Goal: Ask a question: Seek information or help from site administrators or community

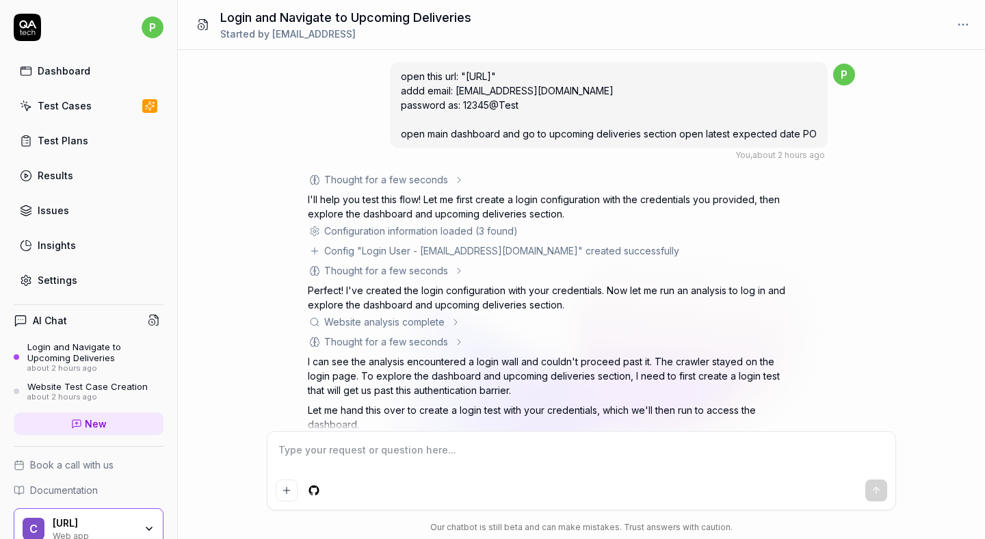
scroll to position [298, 0]
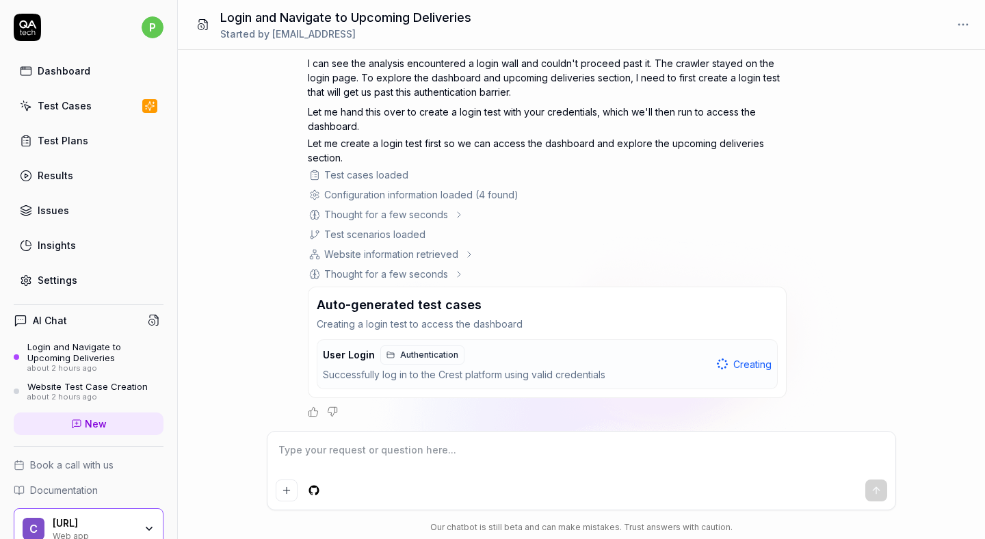
type textarea "*"
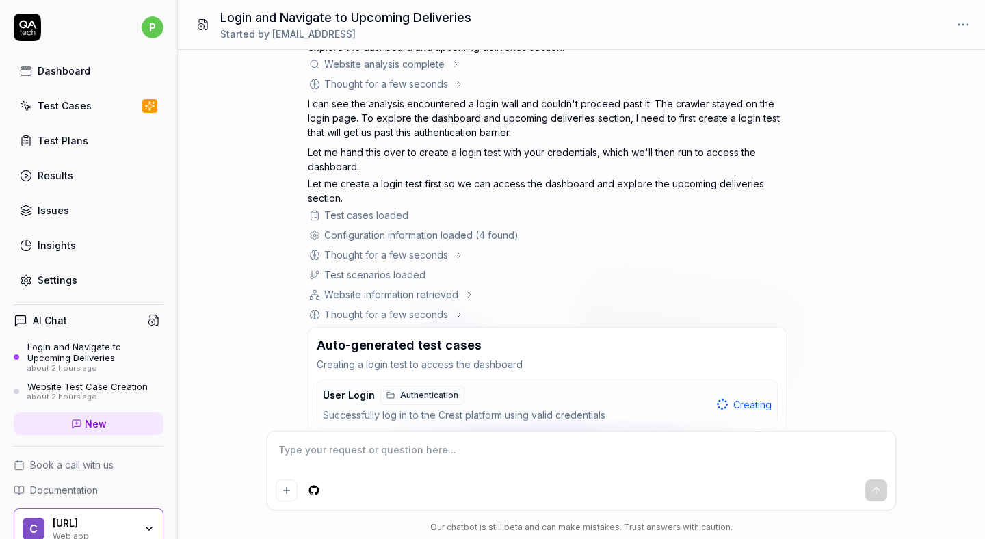
scroll to position [298, 0]
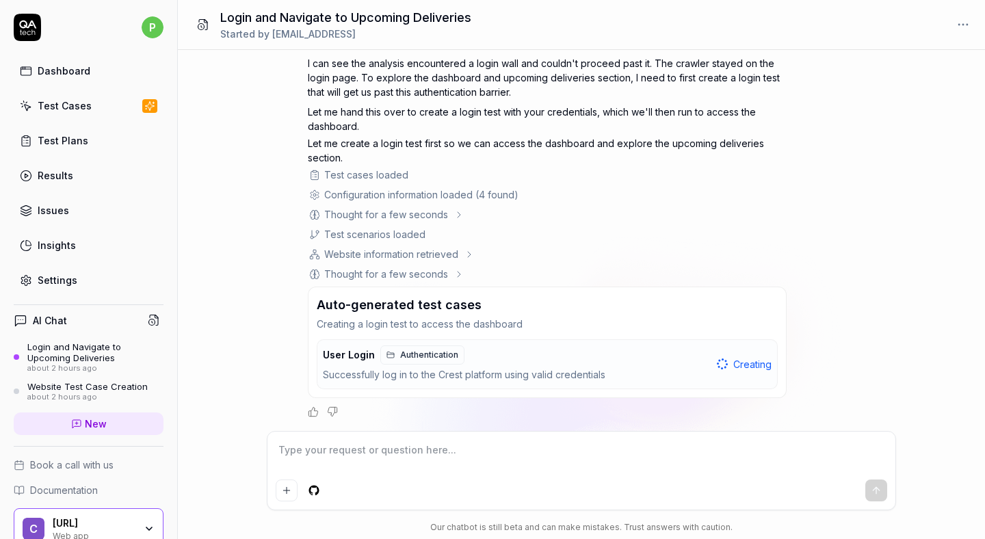
click at [309, 455] on textarea at bounding box center [581, 457] width 611 height 34
type textarea "*"
type textarea "a"
type textarea "*"
type textarea "af"
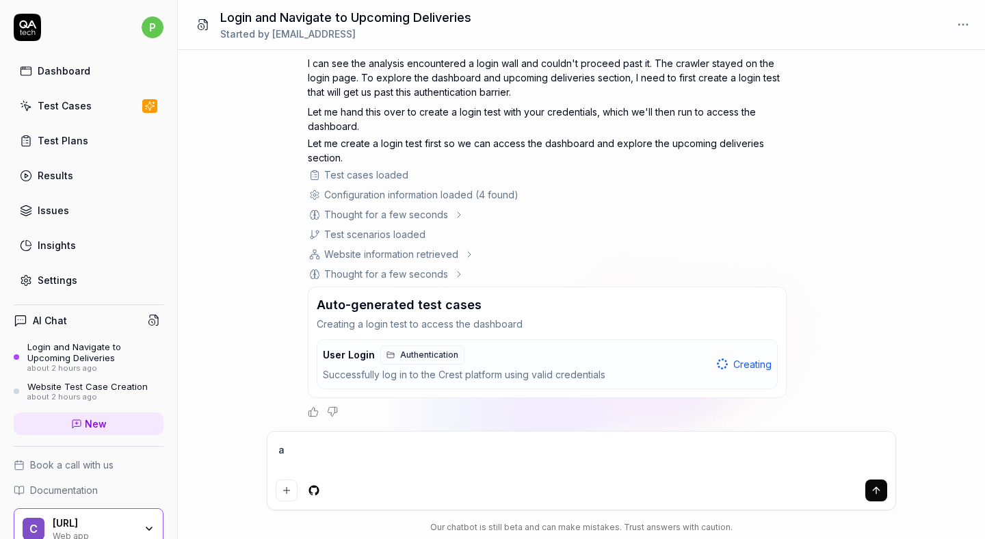
type textarea "*"
type textarea "aft"
type textarea "*"
type textarea "afte"
type textarea "*"
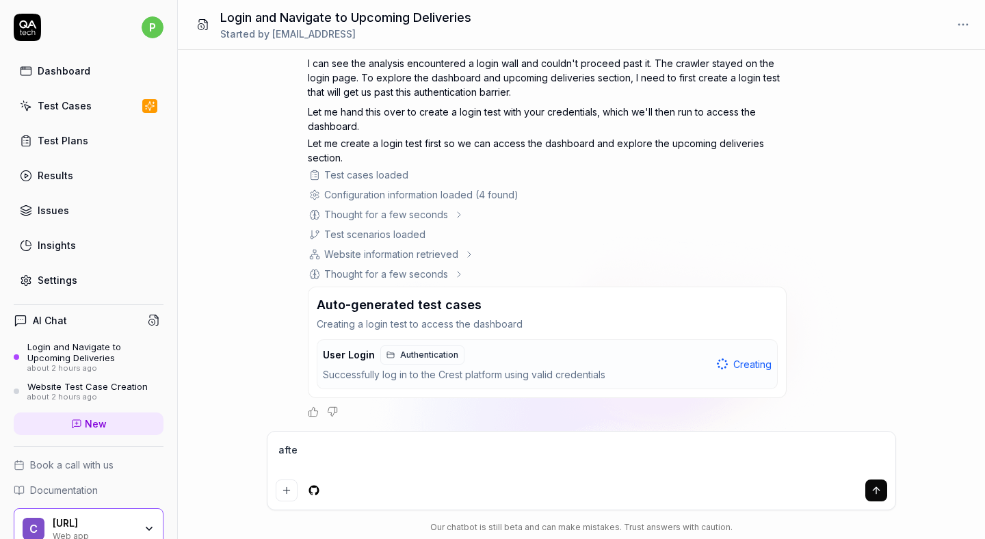
type textarea "after"
type textarea "*"
type textarea "after"
type textarea "*"
type textarea "after l"
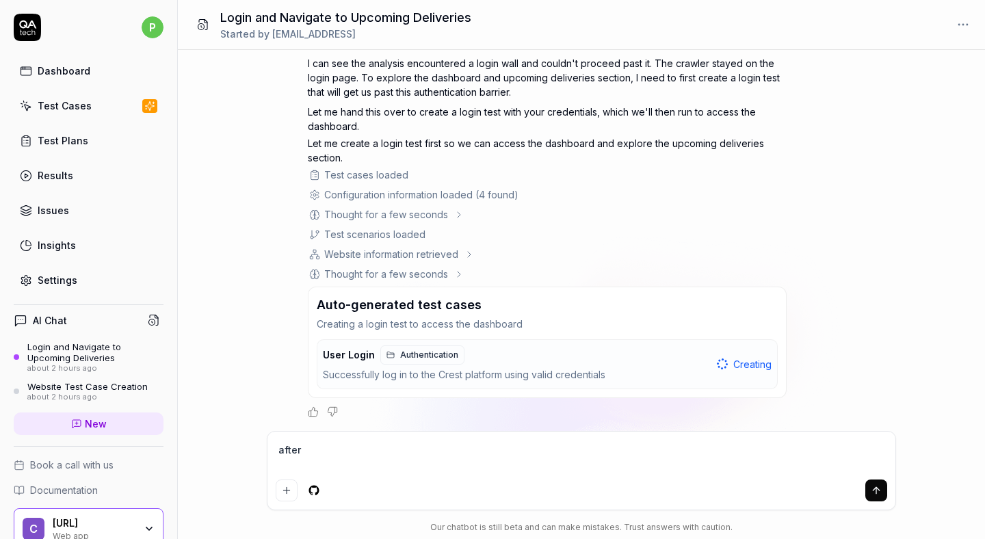
type textarea "*"
type textarea "after lo"
type textarea "*"
type textarea "after log"
type textarea "*"
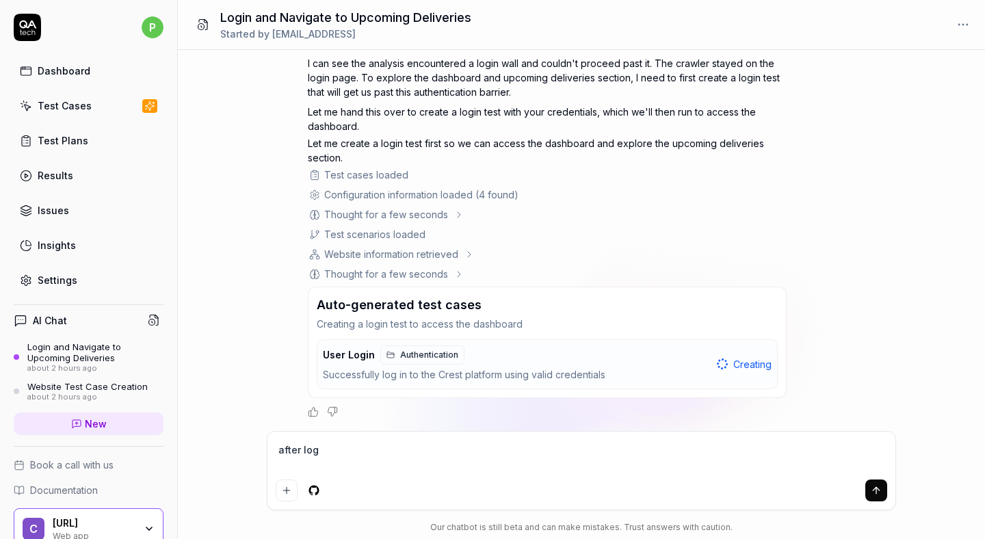
type textarea "after logi"
type textarea "*"
type textarea "after login"
type textarea "*"
type textarea "after login"
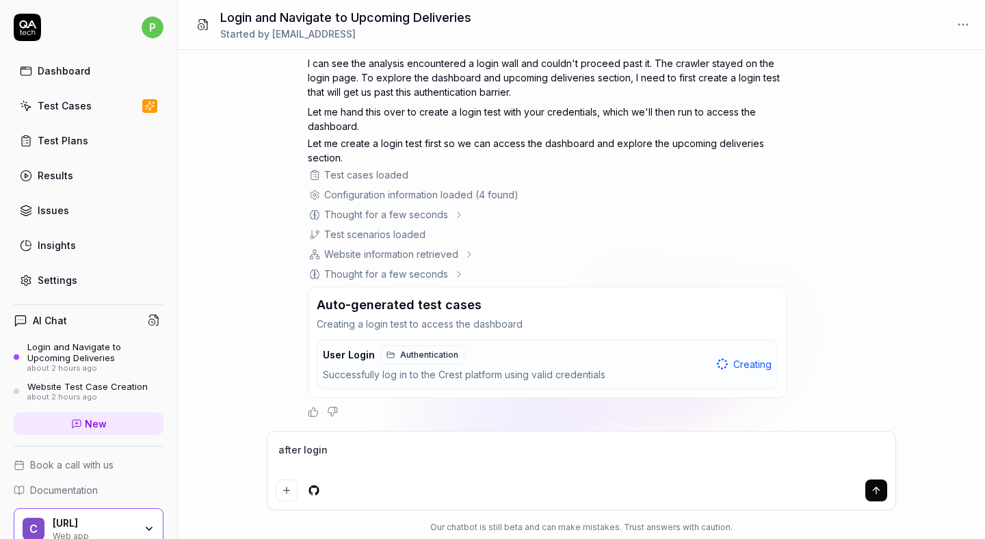
type textarea "*"
type textarea "after login t"
type textarea "*"
type textarea "after login to"
type textarea "*"
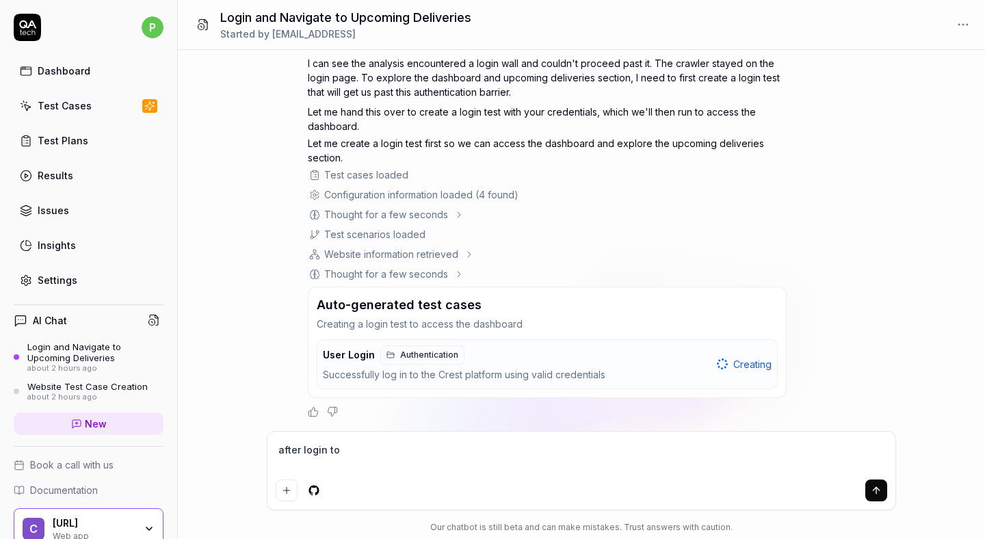
type textarea "after login to"
type textarea "*"
type textarea "after login to s"
type textarea "*"
type textarea "after login to st"
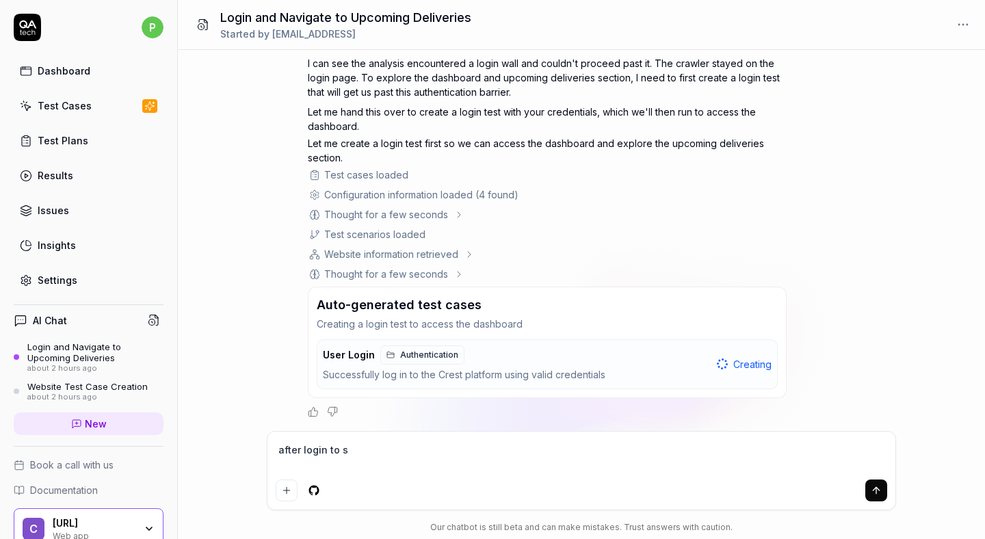
type textarea "*"
type textarea "after login to sta"
type textarea "*"
type textarea "after login to stag"
type textarea "*"
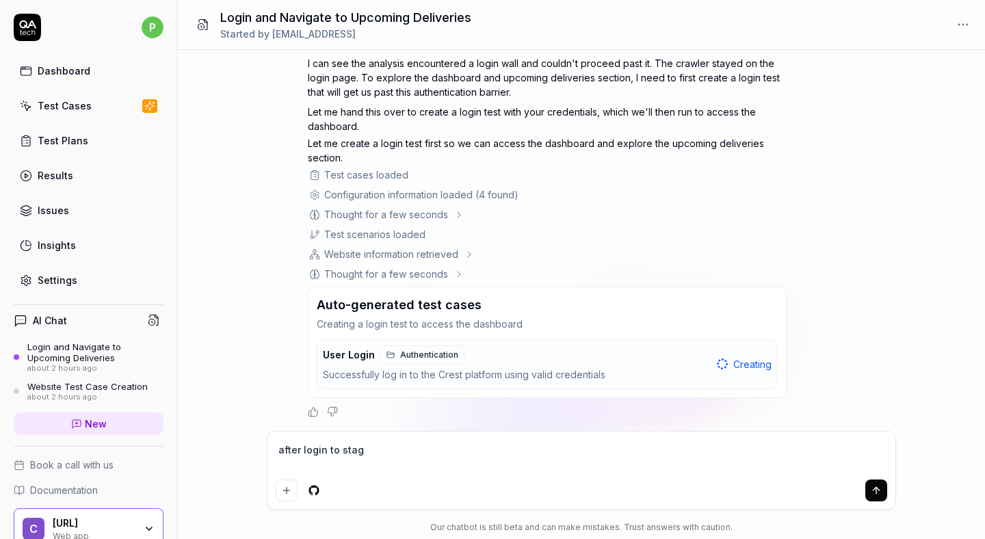
type textarea "after login to stage"
type textarea "*"
type textarea "after login to stage"
type textarea "*"
type textarea "after login to stage u"
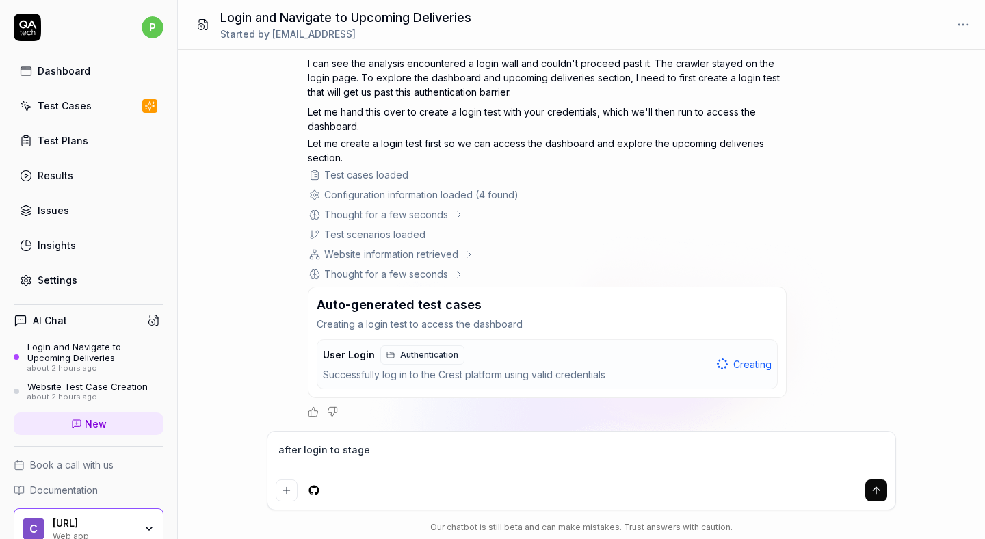
type textarea "*"
type textarea "after login to stage ur"
type textarea "*"
type textarea "after login to stage url"
type textarea "*"
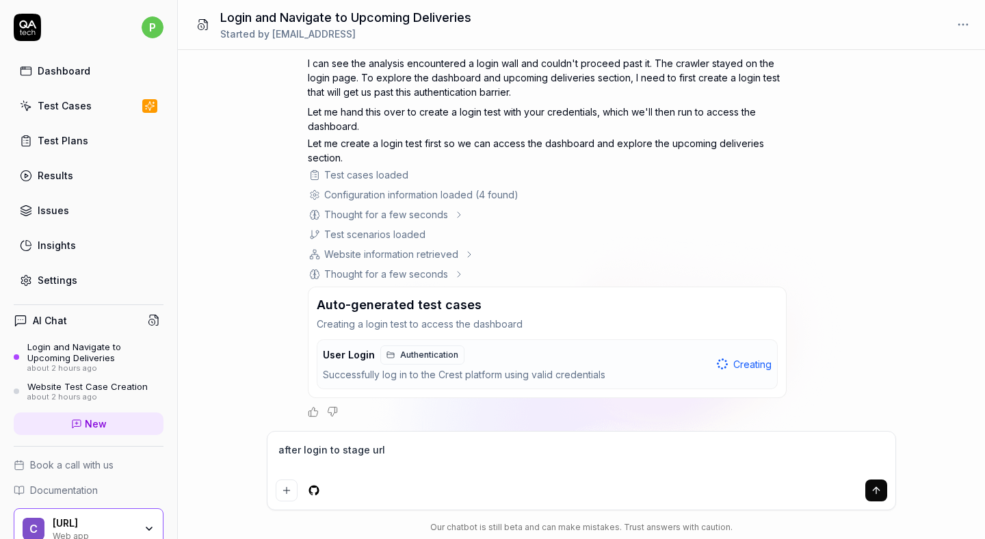
type textarea "after login to stage url"
type textarea "*"
type textarea "after login to stage url r"
type textarea "*"
type textarea "after login to stage url ro"
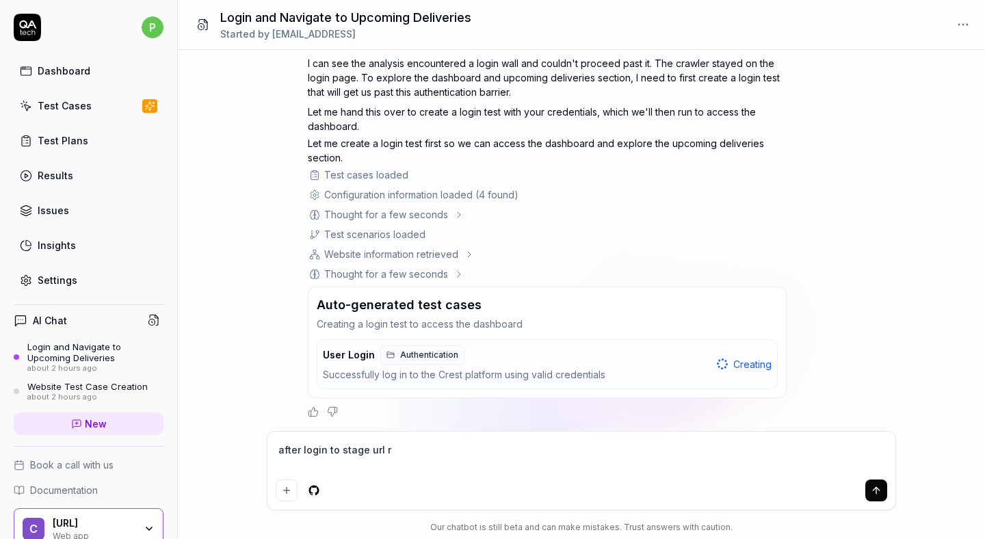
type textarea "*"
type textarea "after login to stage url ro"
type textarea "*"
type textarea "after login to stage url ro"
type textarea "*"
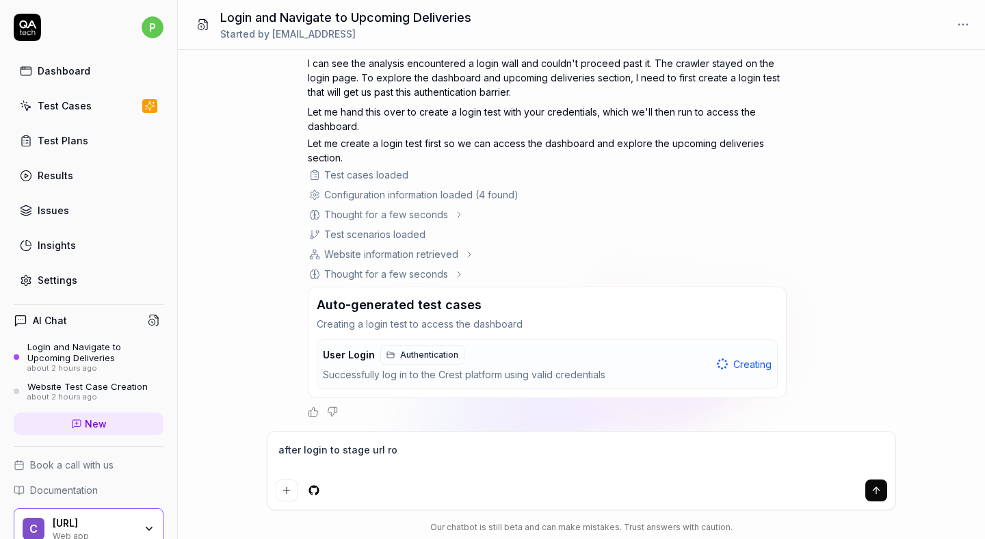
type textarea "after login to stage url r"
type textarea "*"
type textarea "after login to stage url"
type textarea "*"
type textarea "after login to stage url g"
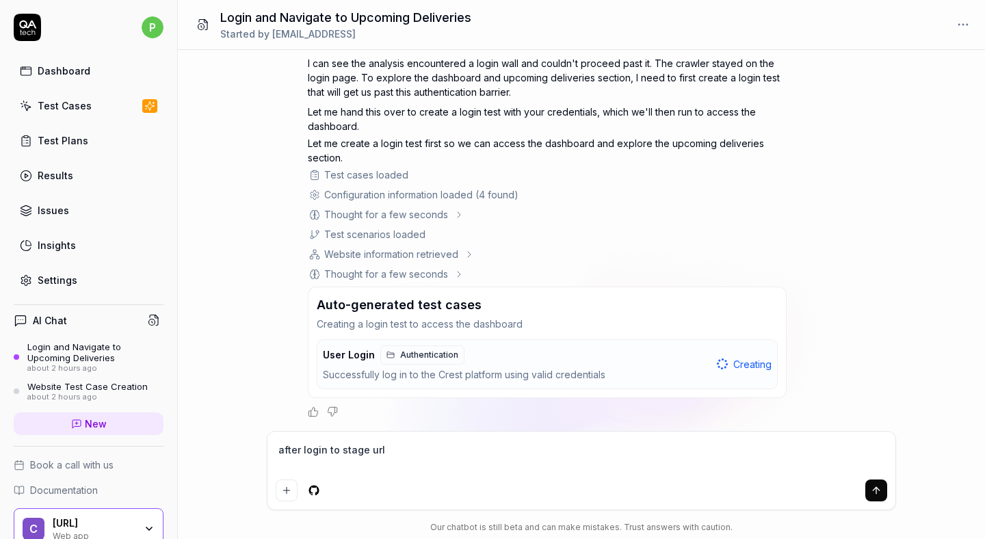
type textarea "*"
type textarea "after login to stage url go"
type textarea "*"
type textarea "after login to stage url go"
type textarea "*"
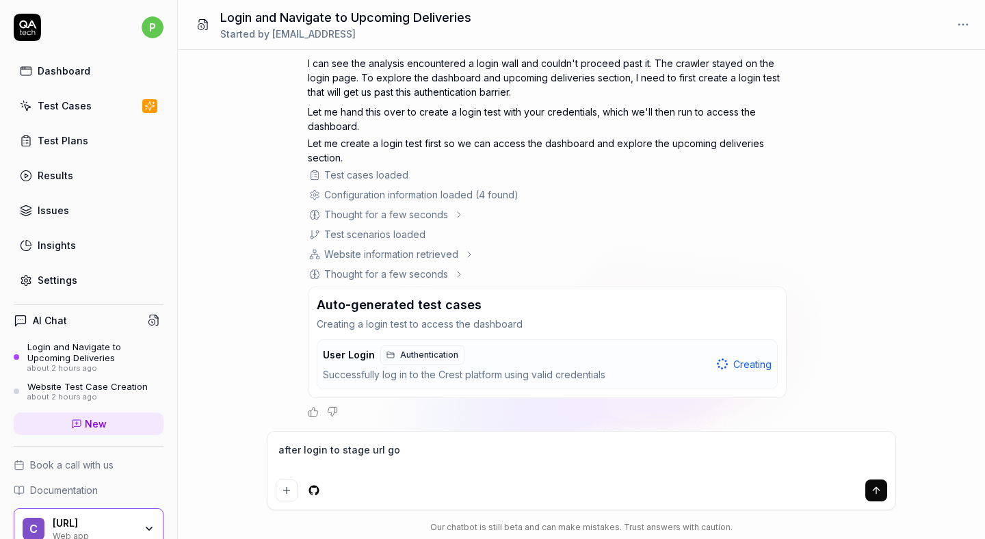
type textarea "after login to stage url go t"
type textarea "*"
type textarea "after login to stage url go to"
type textarea "*"
type textarea "after login to stage url go to"
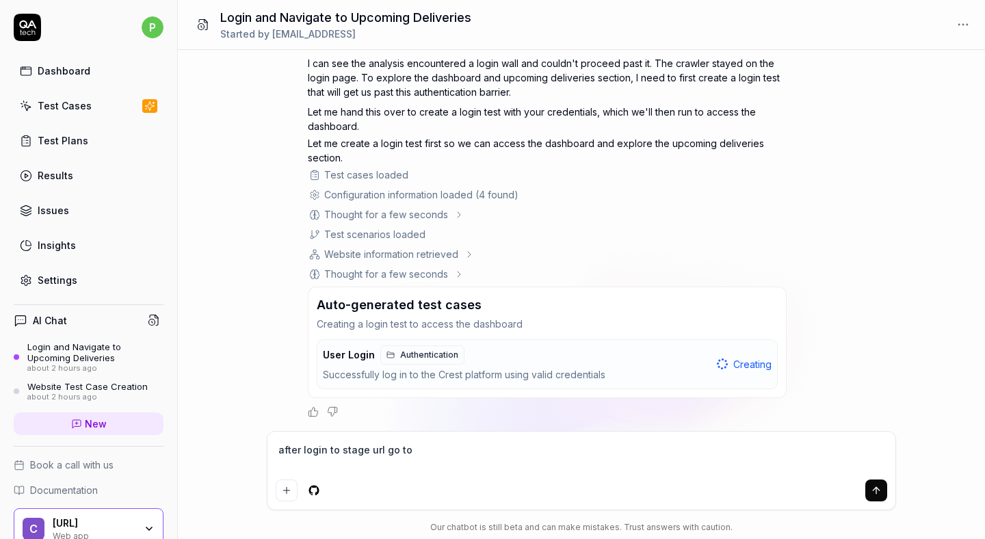
type textarea "*"
type textarea "after login to stage url go to p"
type textarea "*"
type textarea "after login to stage url go to pr"
type textarea "*"
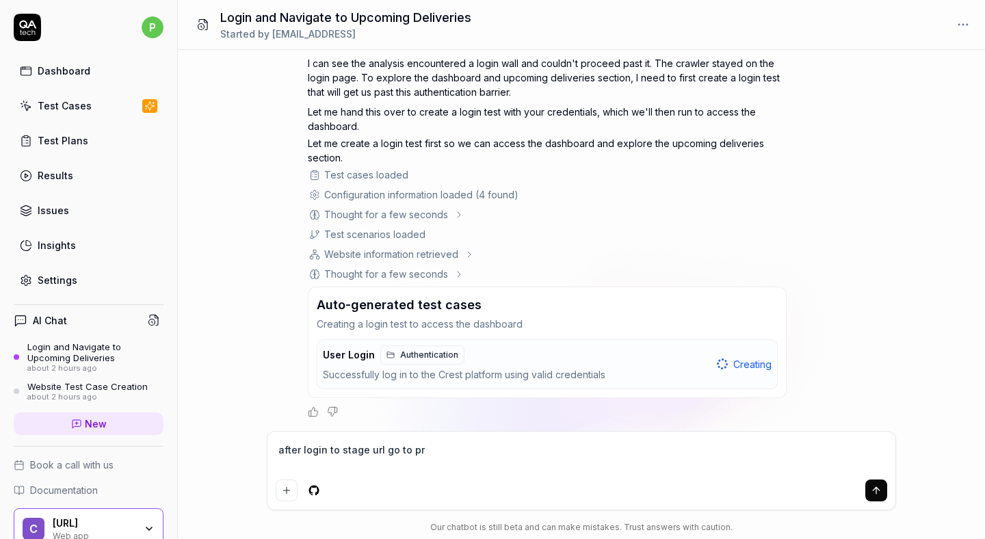
type textarea "after login to stage url go to pro"
type textarea "*"
type textarea "after login to stage url go to proc"
type textarea "*"
type textarea "after login to stage url go to procu"
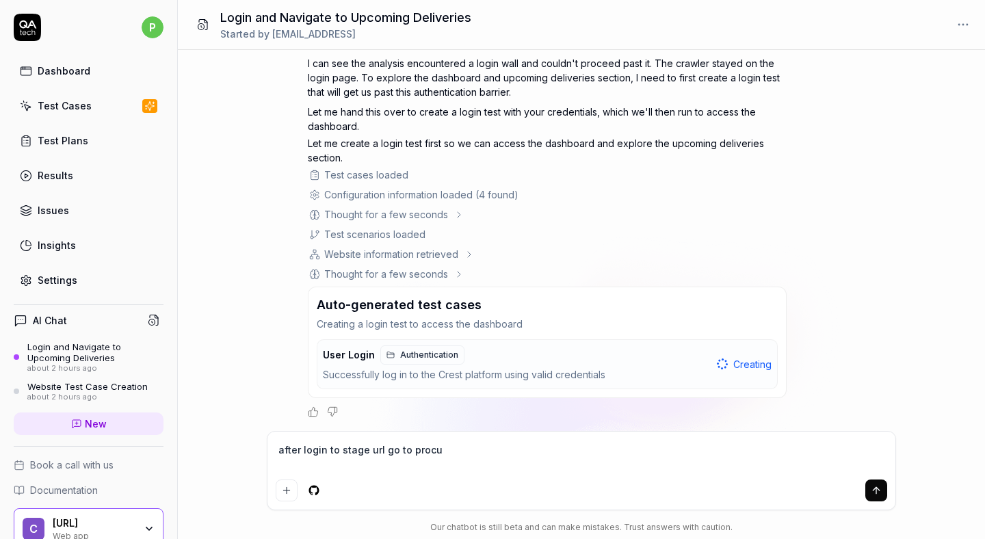
type textarea "*"
type textarea "after login to stage url go to procur"
type textarea "*"
type textarea "after login to stage url go to procure"
type textarea "*"
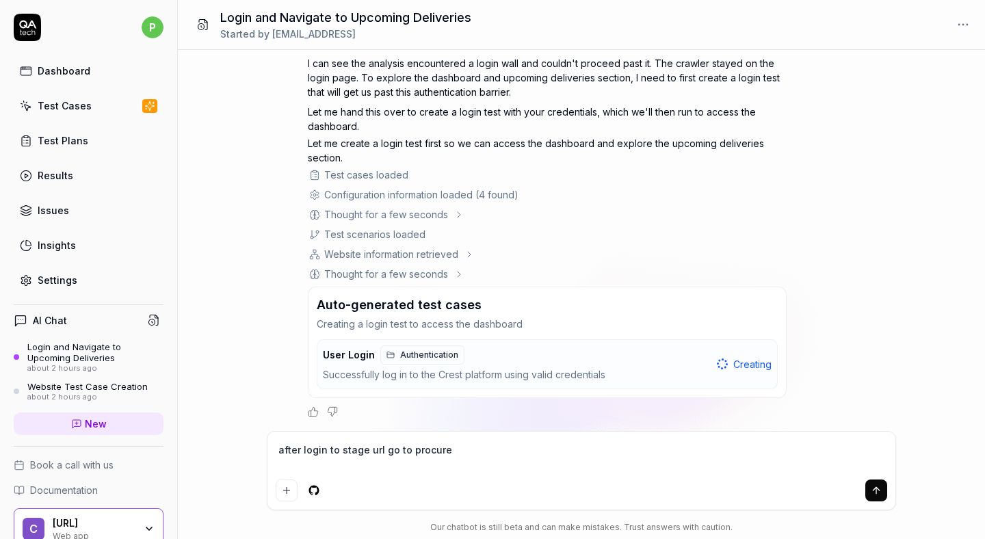
type textarea "after login to stage url go to procurem"
type textarea "*"
type textarea "after login to stage url go to procuremne"
type textarea "*"
type textarea "after login to stage url go to procuremnet"
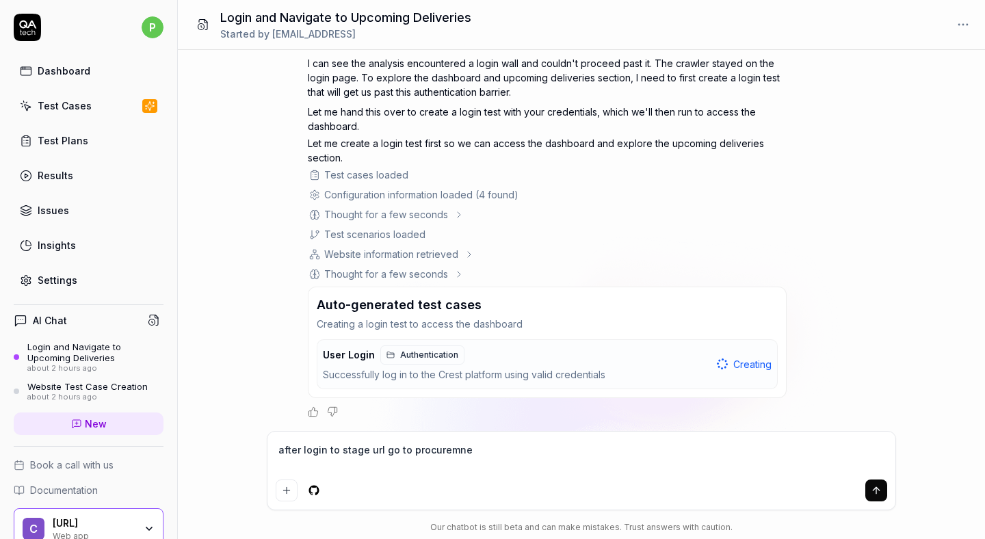
type textarea "*"
type textarea "after login to stage url go to procuremnet"
type textarea "*"
type textarea "after login to stage url go to procuremnet s"
type textarea "*"
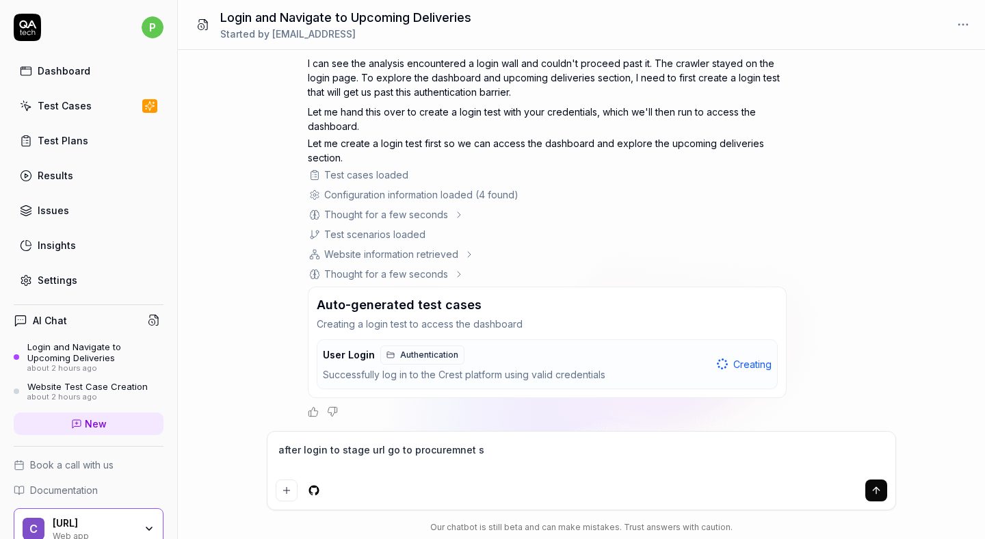
type textarea "after login to stage url go to procuremnet se"
type textarea "*"
type textarea "after login to stage url go to procuremnet sec"
type textarea "*"
type textarea "after login to stage url go to procuremnet sect"
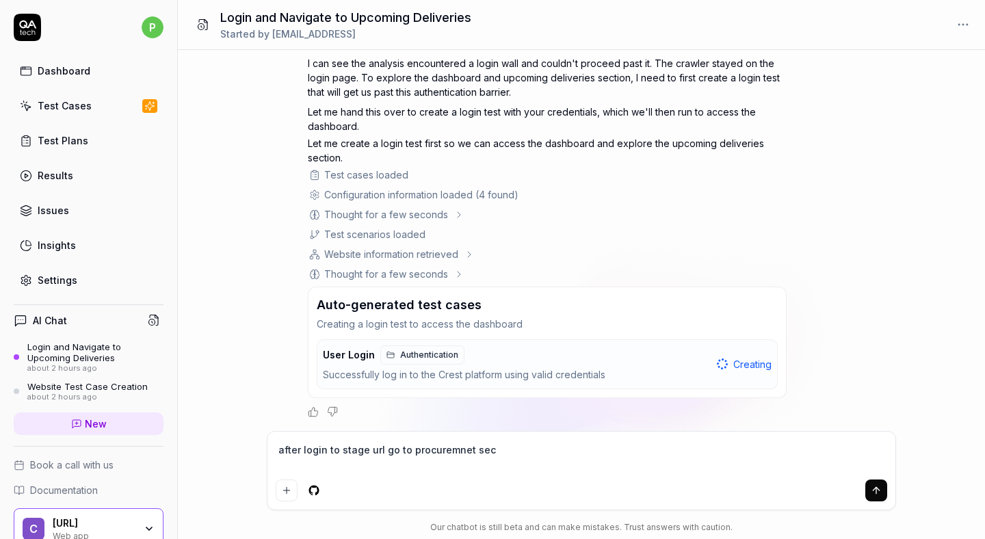
type textarea "*"
type textarea "after login to stage url go to procuremnet secti"
type textarea "*"
type textarea "after login to stage url go to procuremnet sectio"
type textarea "*"
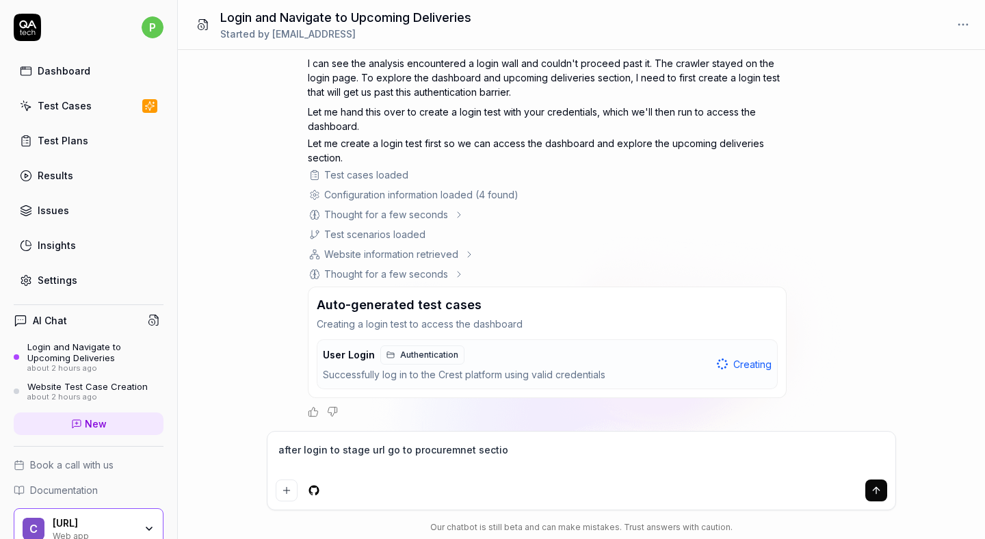
type textarea "after login to stage url go to procuremnet section"
type textarea "*"
type textarea "after login to stage url go to procuremnet section"
type textarea "*"
type textarea "after login to stage url go to procuremnet section a"
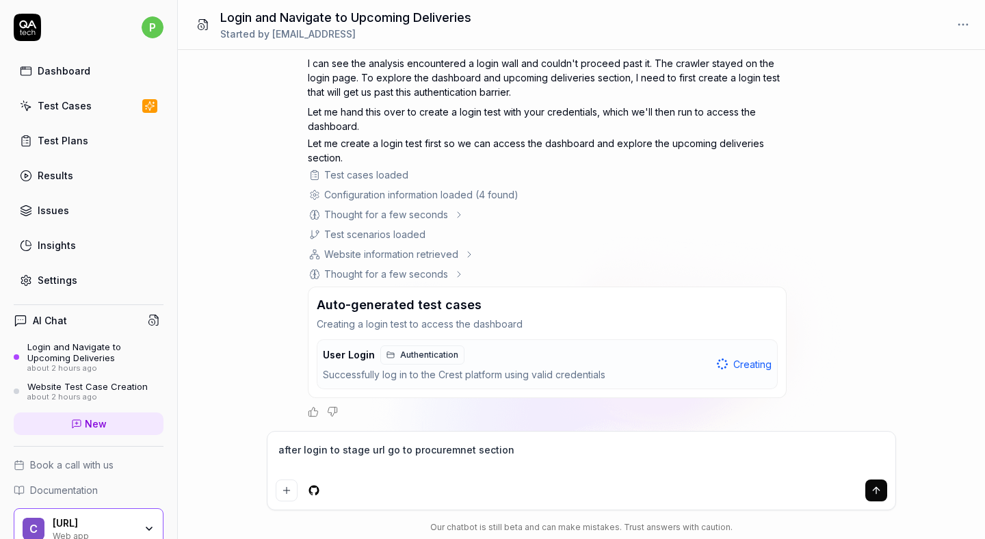
type textarea "*"
type textarea "after login to stage url go to procuremnet section an"
type textarea "*"
type textarea "after login to stage url go to procuremnet section and"
type textarea "*"
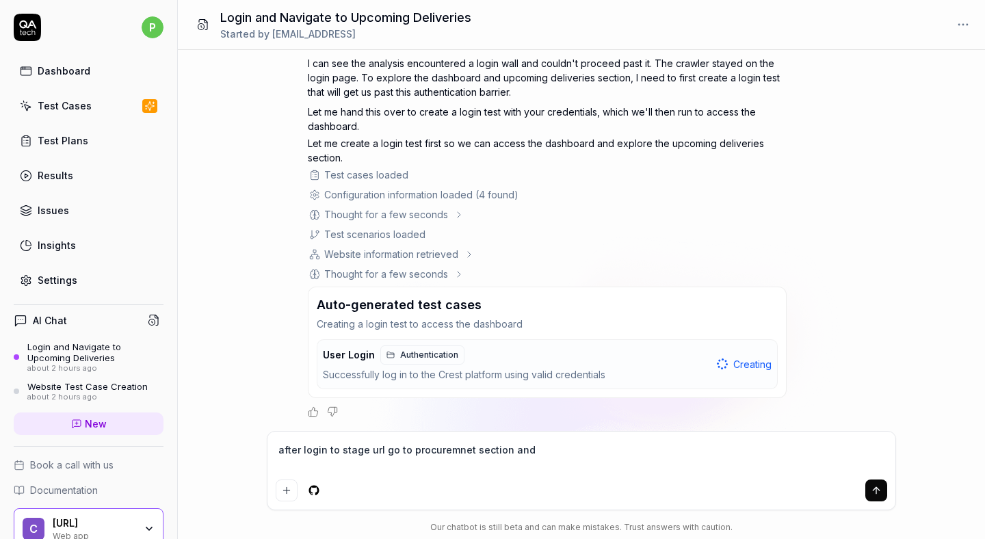
type textarea "after login to stage url go to procuremnet section and"
type textarea "*"
type textarea "after login to stage url go to procuremnet section and a"
type textarea "*"
type textarea "after login to stage url go to procuremnet section and"
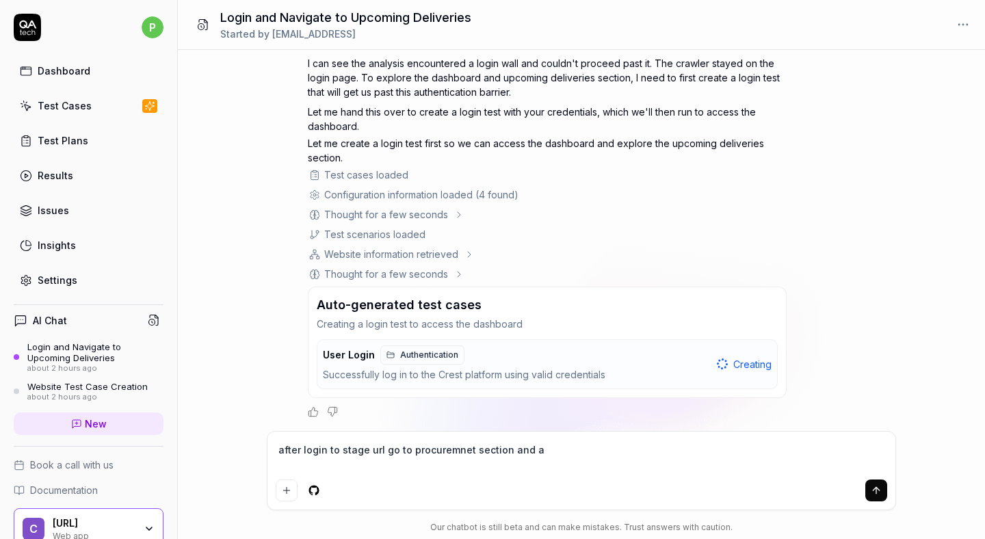
type textarea "*"
type textarea "after login to stage url go to procuremnet section and v"
type textarea "*"
type textarea "after login to stage url go to procuremnet section and va"
type textarea "*"
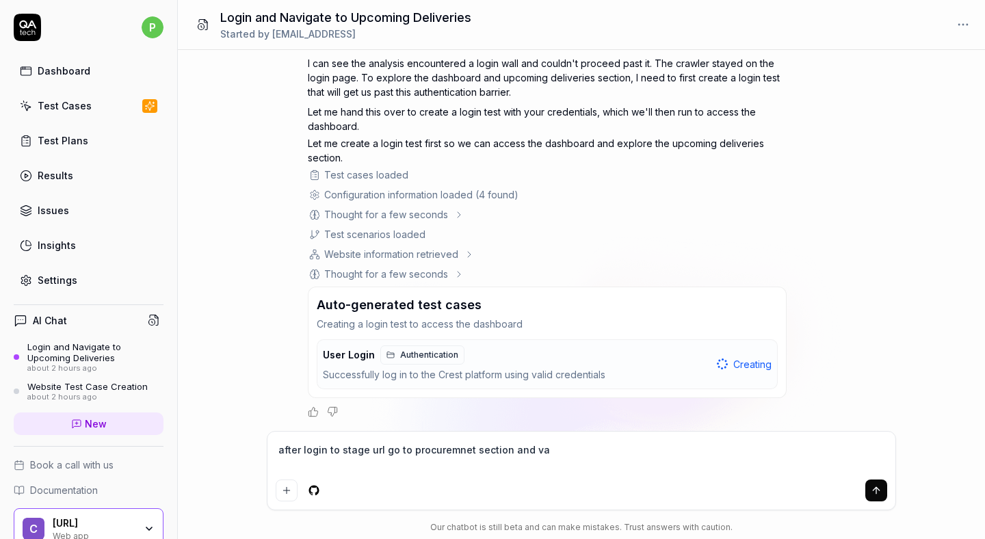
type textarea "after login to stage url go to procuremnet section and val"
type textarea "*"
type textarea "after login to stage url go to procuremnet section and vali"
type textarea "*"
type textarea "after login to stage url go to procuremnet section and valid"
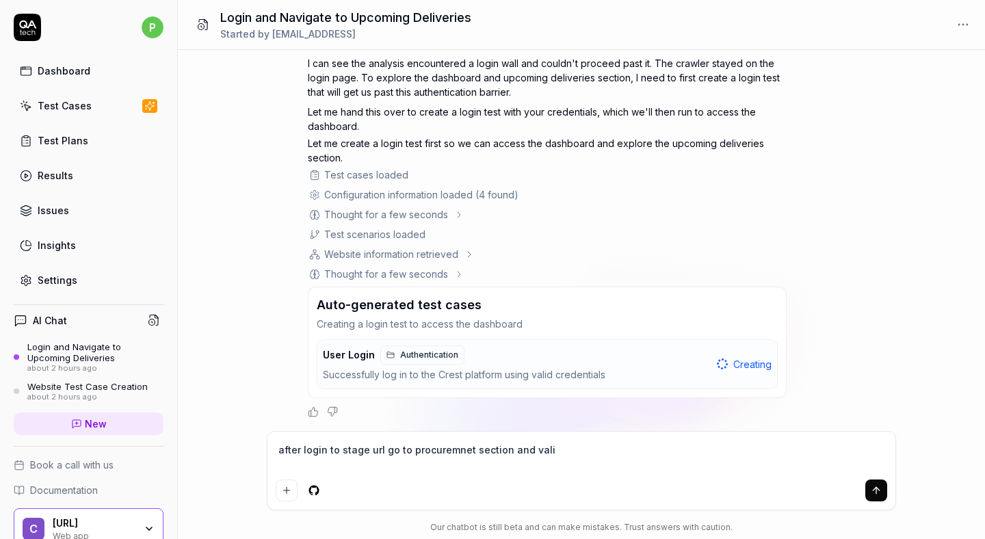
type textarea "*"
type textarea "after login to stage url go to procuremnet section and validt"
type textarea "*"
type textarea "after login to stage url go to procuremnet section and validta"
type textarea "*"
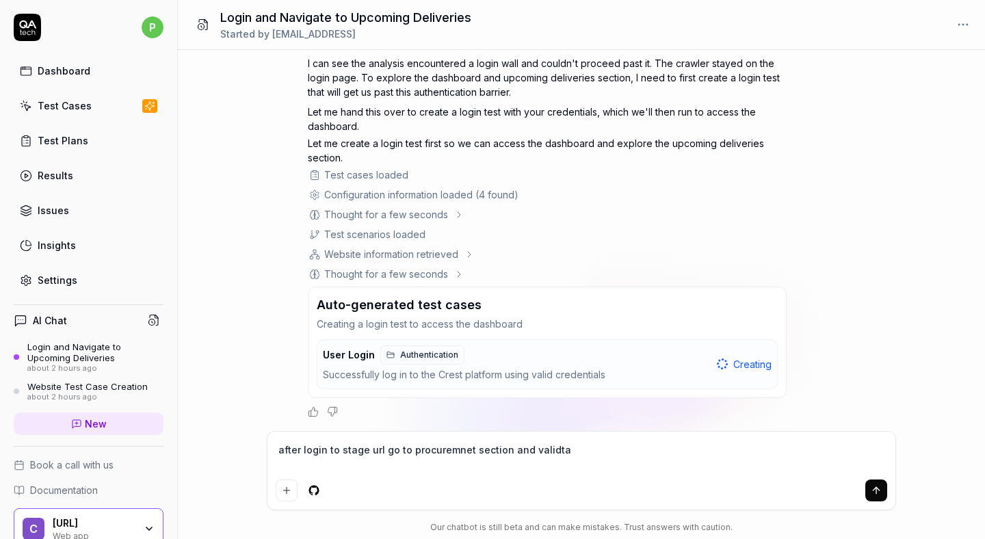
type textarea "after login to stage url go to procuremnet section and validt"
type textarea "*"
type textarea "after login to stage url go to procuremnet section and valid"
type textarea "*"
type textarea "after login to stage url go to procuremnet section and valida"
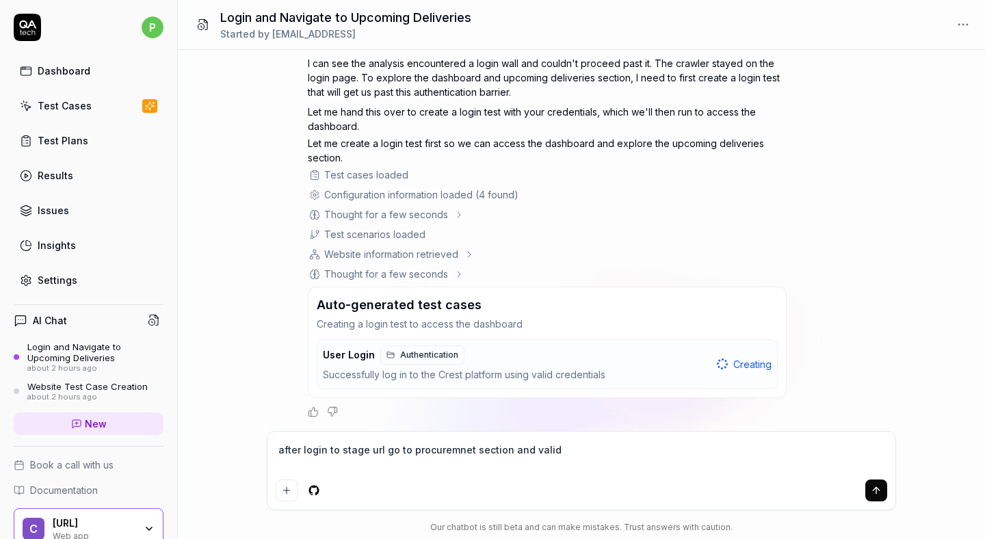
type textarea "*"
type textarea "after login to stage url go to procuremnet section and validat"
type textarea "*"
type textarea "after login to stage url go to procuremnet section and validate"
type textarea "*"
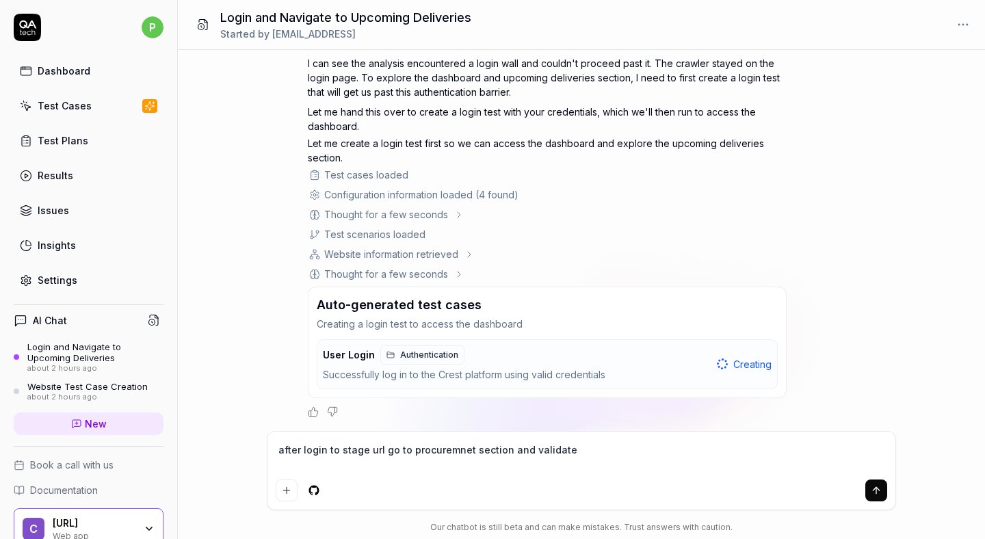
type textarea "after login to stage url go to procuremnet section and validate"
type textarea "*"
type textarea "after login to stage url go to procuremnet section and validate t"
type textarea "*"
type textarea "after login to stage url go to procuremnet section and validate th"
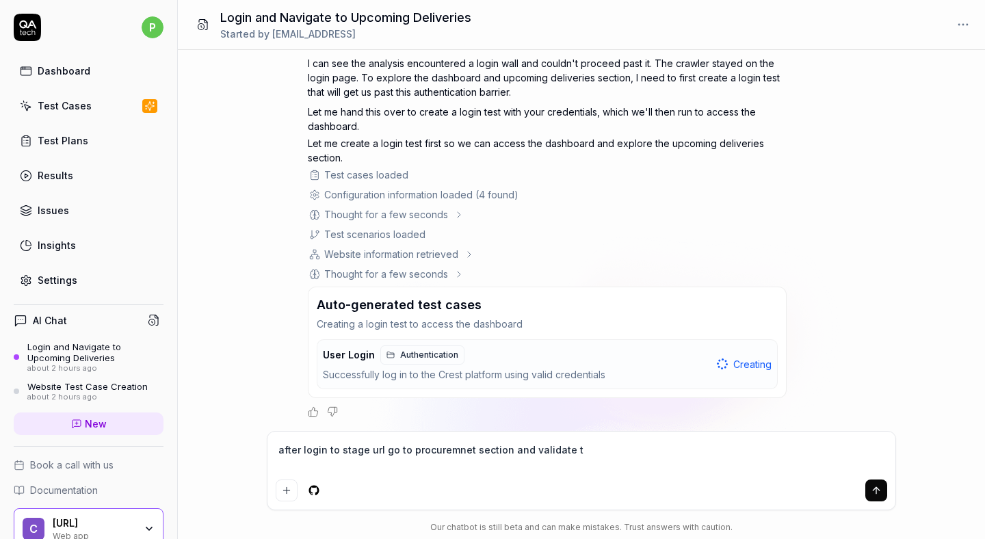
type textarea "*"
type textarea "after login to stage url go to procuremnet section and validate the"
type textarea "*"
type textarea "after login to stage url go to procuremnet section and validate the"
type textarea "*"
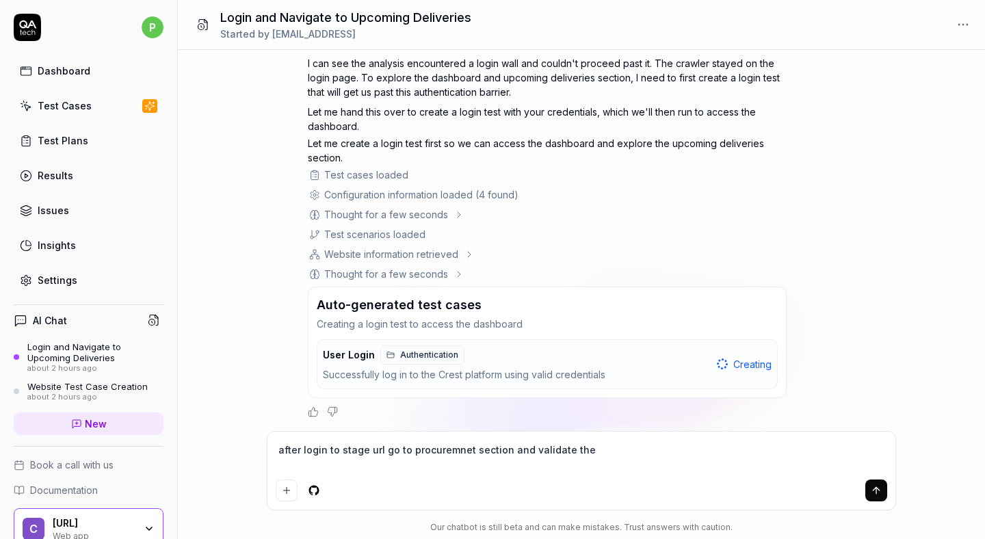
type textarea "after login to stage url go to procuremnet section and validate the u"
type textarea "*"
type textarea "after login to stage url go to procuremnet section and validate the uo"
type textarea "*"
type textarea "after login to stage url go to procuremnet section and validate the uoc"
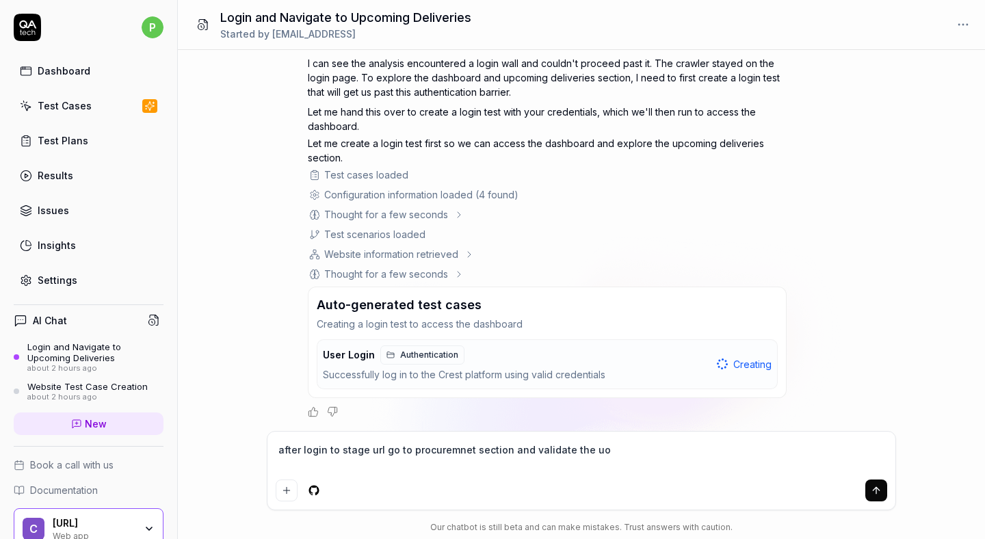
type textarea "*"
type textarea "after login to stage url go to procuremnet section and validate the uo"
type textarea "*"
type textarea "after login to stage url go to procuremnet section and validate the u"
type textarea "*"
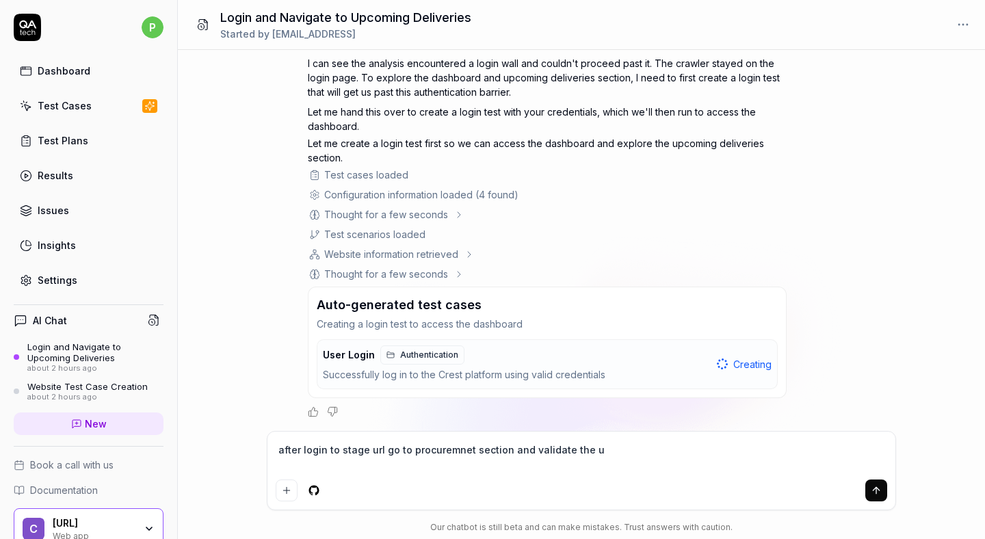
type textarea "after login to stage url go to procuremnet section and validate the up"
type textarea "*"
type textarea "after login to stage url go to procuremnet section and validate the upc"
type textarea "*"
type textarea "after login to stage url go to procuremnet section and validate the upco"
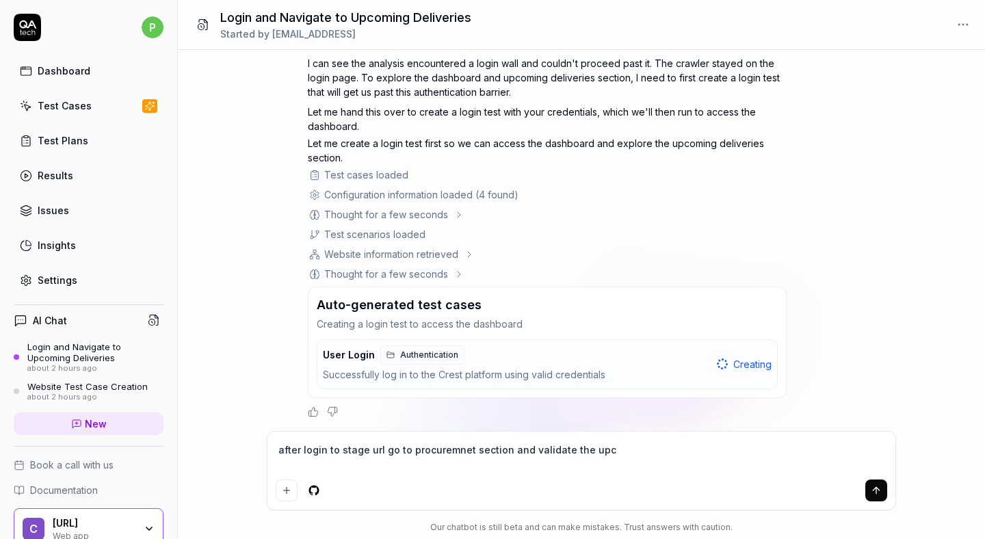
type textarea "*"
type textarea "after login to stage url go to procuremnet section and validate the upcom"
type textarea "*"
type textarea "after login to stage url go to procuremnet section and validate the upcomi"
type textarea "*"
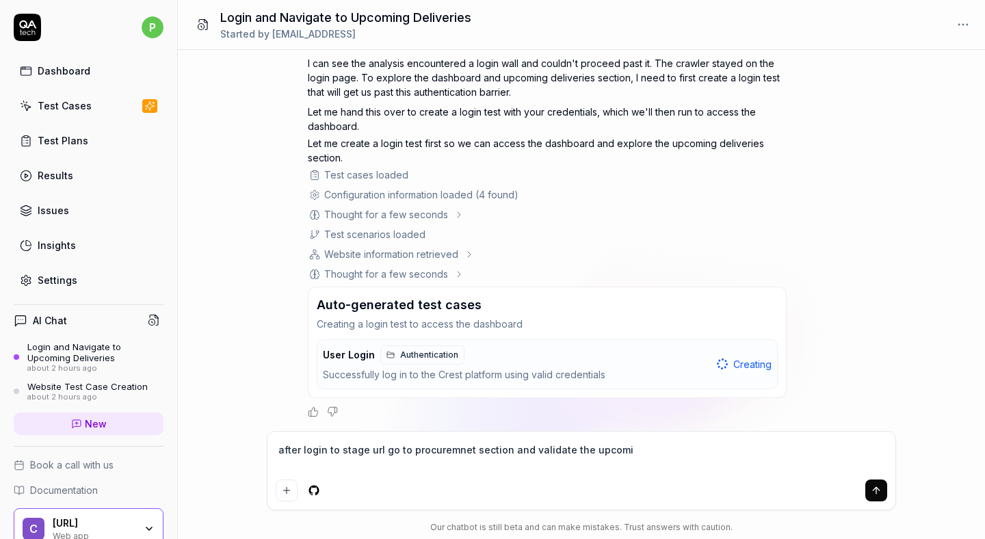
type textarea "after login to stage url go to procuremnet section and validate the upcomin"
type textarea "*"
type textarea "after login to stage url go to procuremnet section and validate the upcoming"
type textarea "*"
type textarea "after login to stage url go to procuremnet section and validate the upcoming"
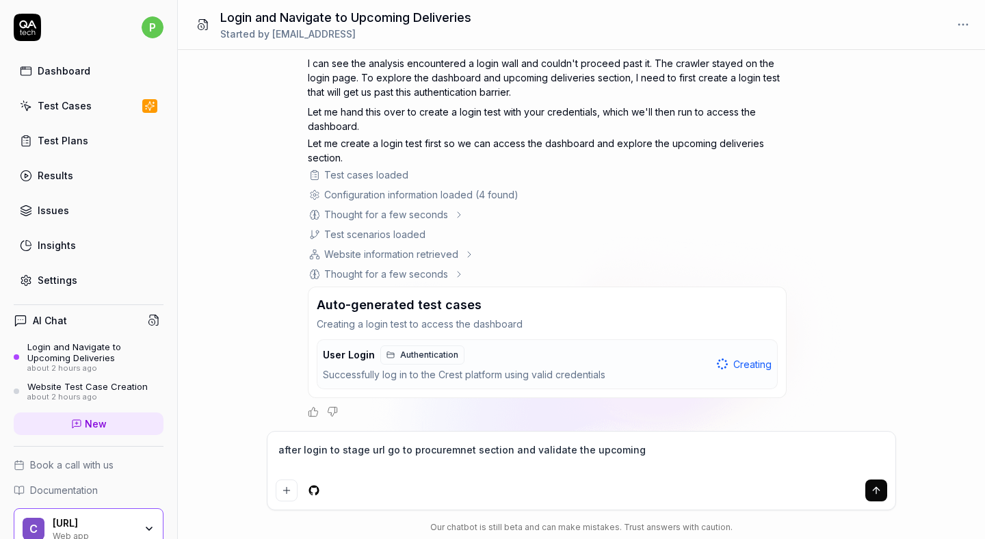
type textarea "*"
type textarea "after login to stage url go to procuremnet section and validate the upcoming P"
type textarea "*"
type textarea "after login to stage url go to procuremnet section and validate the upcoming Po"
type textarea "*"
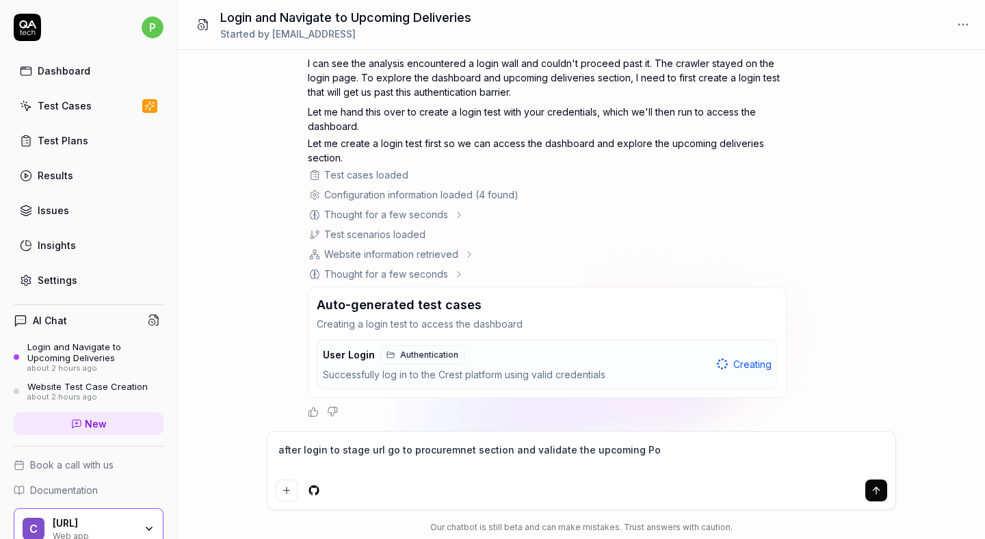
type textarea "after login to stage url go to procuremnet section and validate the upcoming P"
type textarea "*"
type textarea "after login to stage url go to procuremnet section and validate the upcoming PO"
type textarea "*"
type textarea "after login to stage url go to procuremnet section and validate the upcoming P"
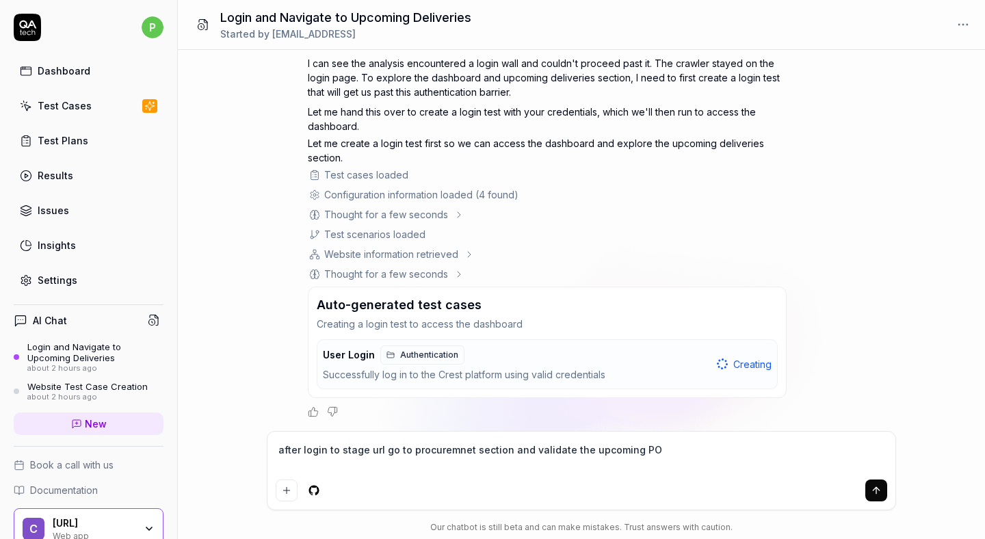
type textarea "*"
type textarea "after login to stage url go to procuremnet section and validate the upcoming"
type textarea "*"
type textarea "after login to stage url go to procuremnet section and validate the upcoming"
type textarea "*"
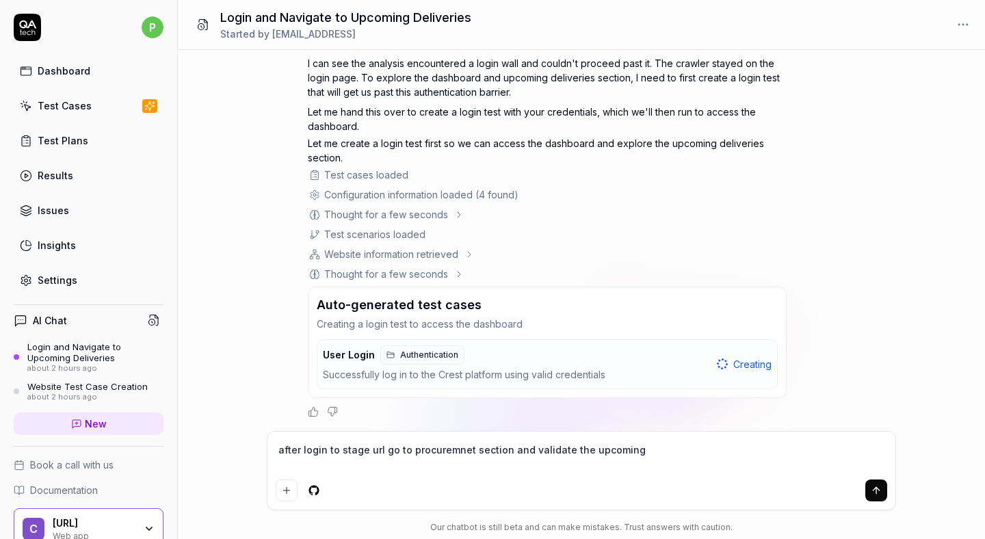
type textarea "after login to stage url go to procuremnet section and validate the upcoming"
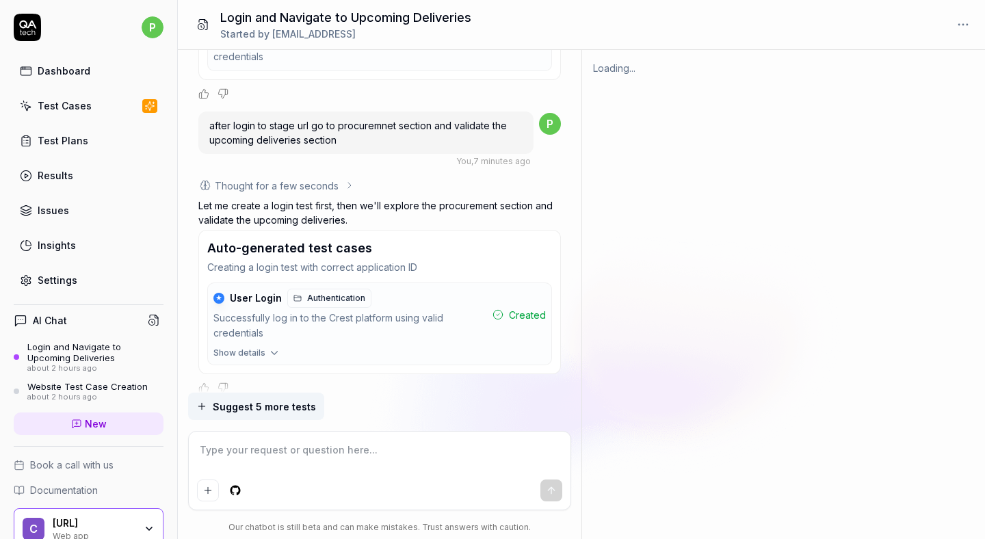
scroll to position [760, 0]
